Goal: Information Seeking & Learning: Learn about a topic

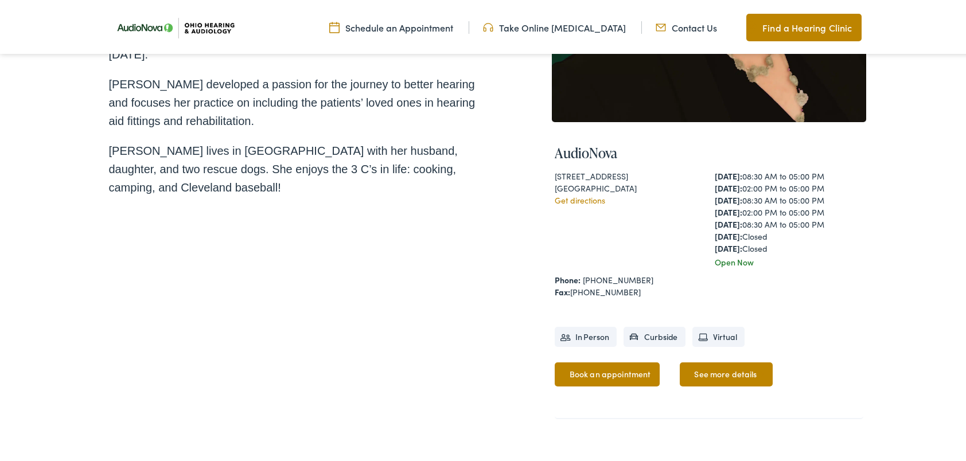
scroll to position [306, 0]
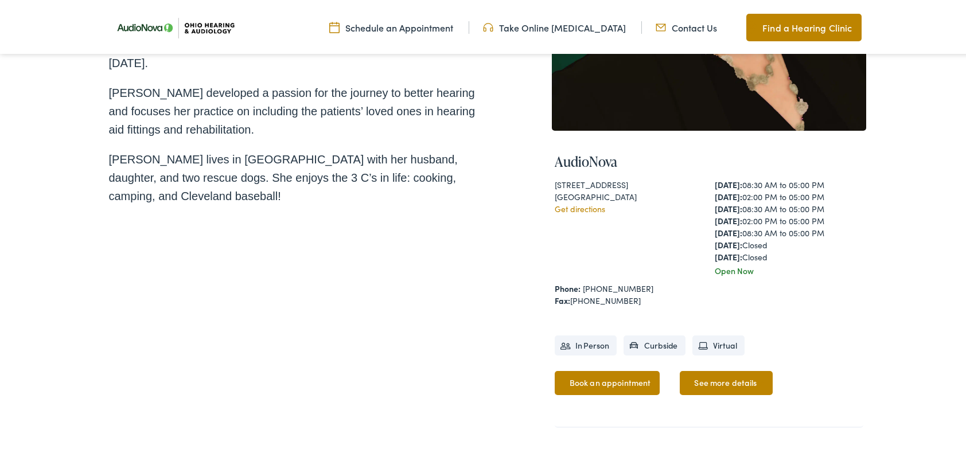
click at [721, 381] on link "See more details" at bounding box center [726, 381] width 92 height 24
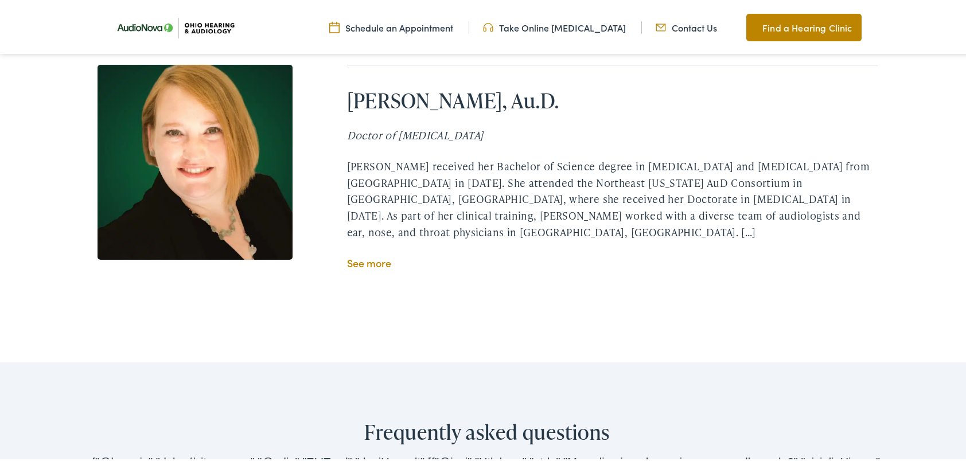
scroll to position [2219, 0]
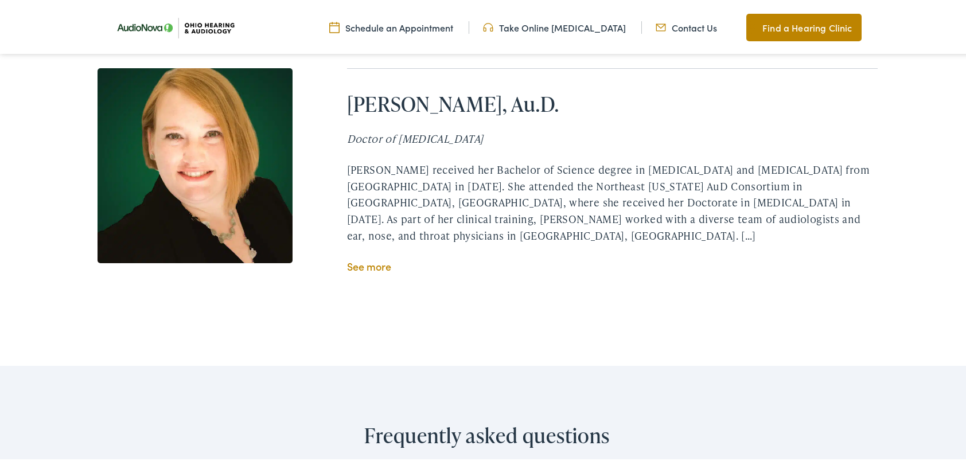
click at [376, 257] on link "See more" at bounding box center [369, 264] width 44 height 14
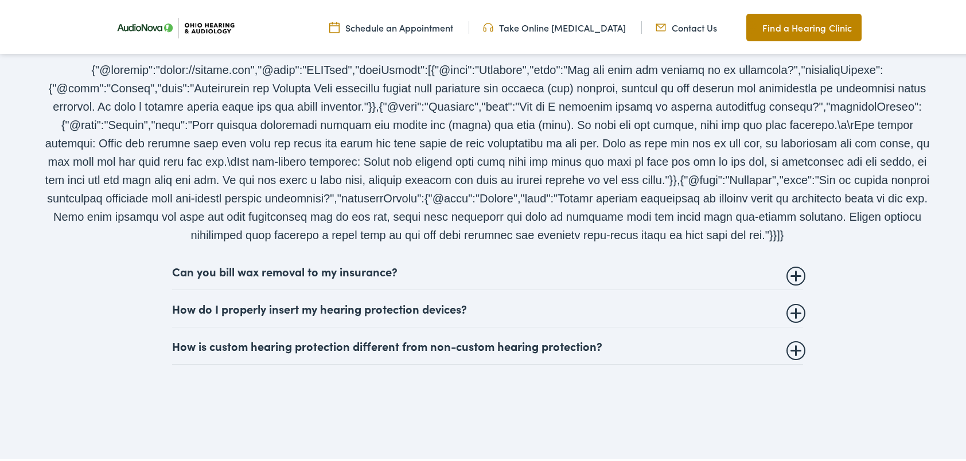
scroll to position [2640, 0]
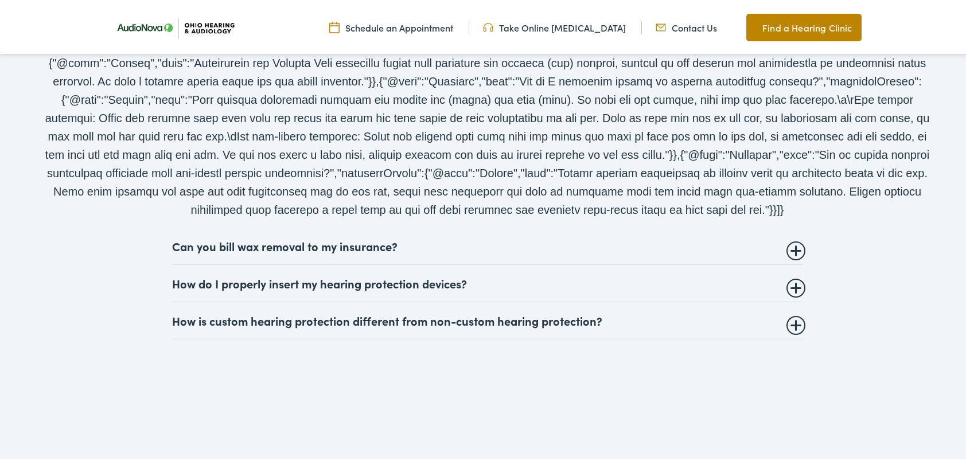
click at [795, 237] on summary "Can you bill wax removal to my insurance?" at bounding box center [487, 244] width 631 height 14
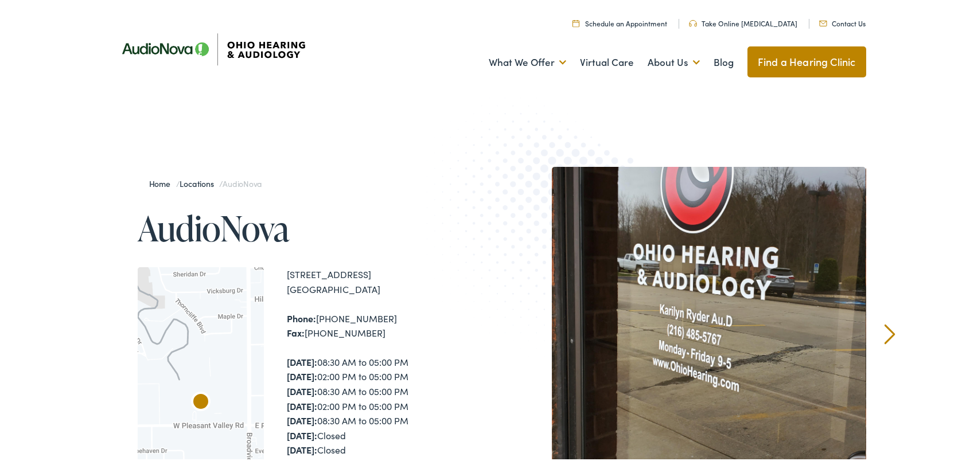
scroll to position [0, 0]
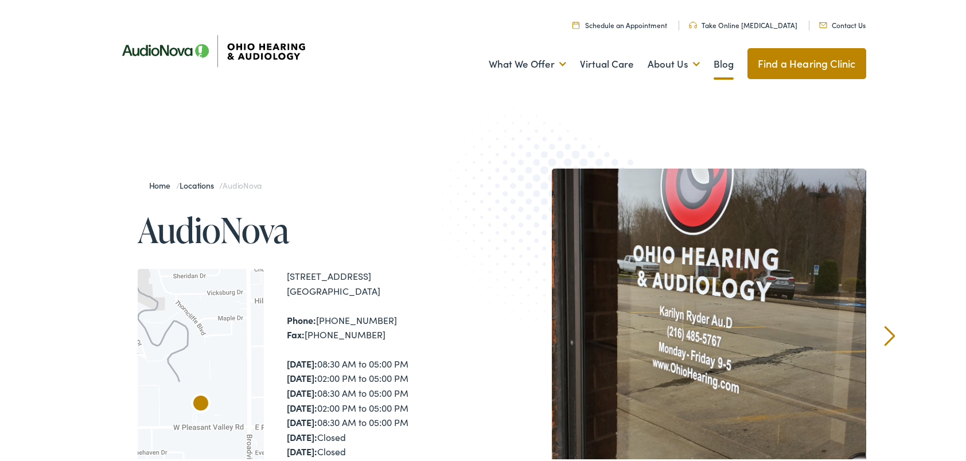
click at [715, 61] on link "Blog" at bounding box center [724, 62] width 20 height 42
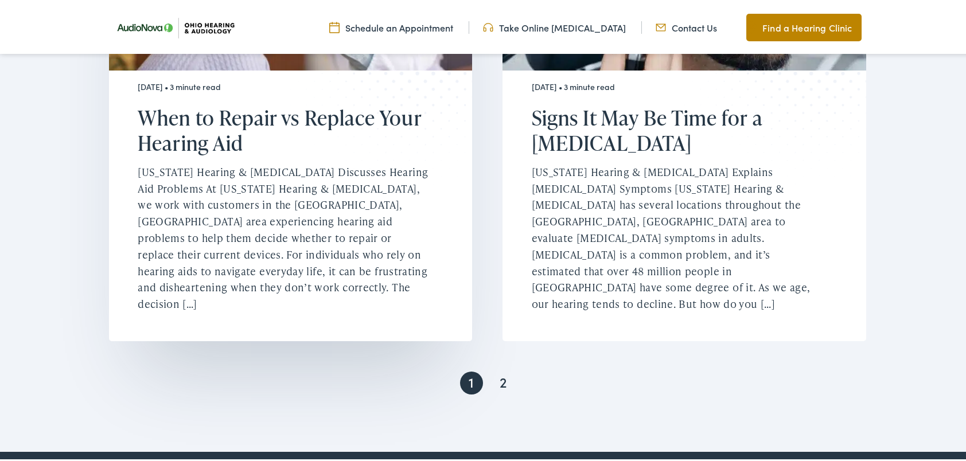
scroll to position [2410, 0]
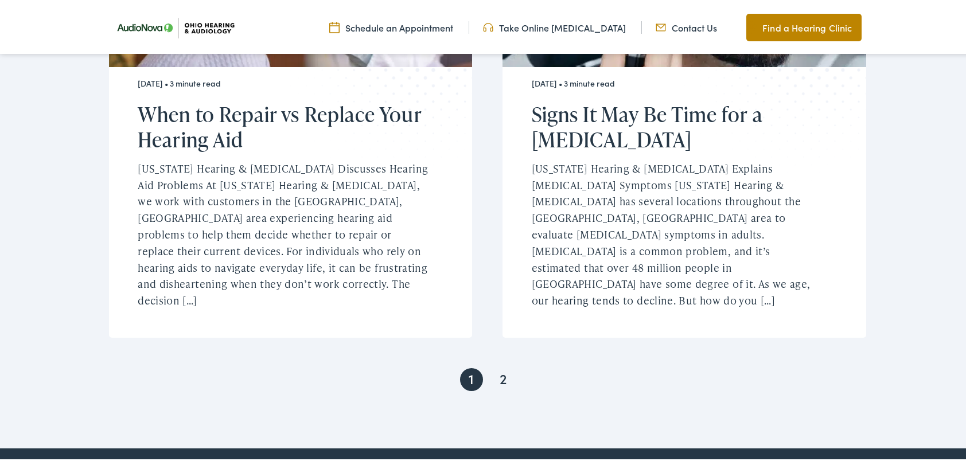
click at [504, 366] on link "2" at bounding box center [503, 377] width 23 height 23
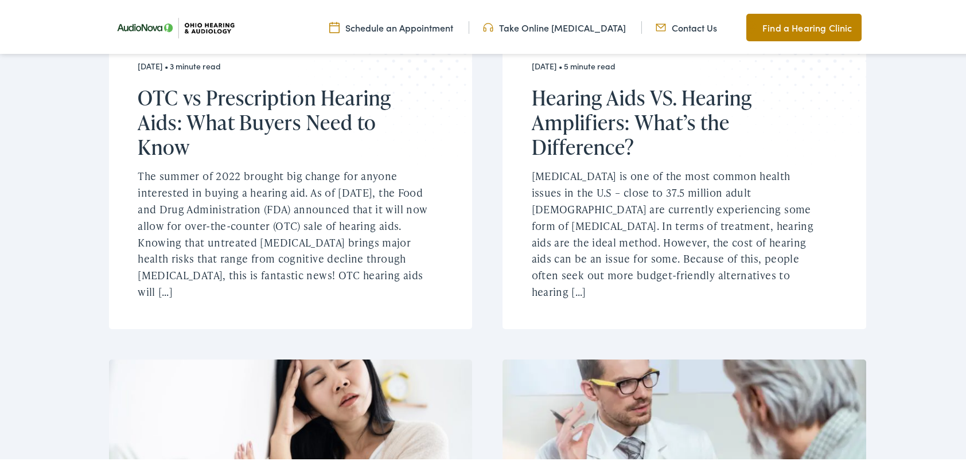
scroll to position [976, 0]
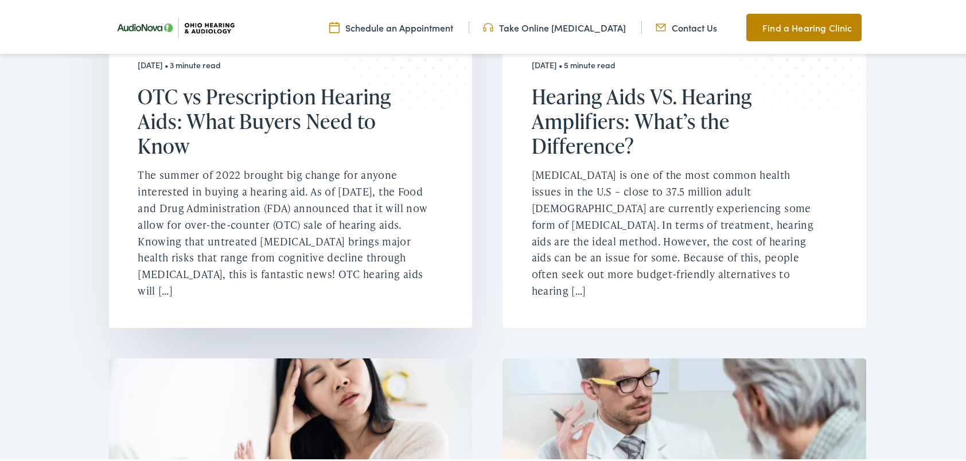
click at [329, 255] on p "The summer of 2022 brought big change for anyone interested in buying a hearing…" at bounding box center [283, 231] width 291 height 132
